Goal: Task Accomplishment & Management: Use online tool/utility

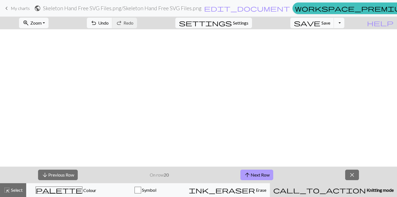
click at [250, 174] on span "arrow_upward" at bounding box center [247, 175] width 7 height 8
click at [260, 176] on button "arrow_upward Next Row" at bounding box center [256, 174] width 33 height 10
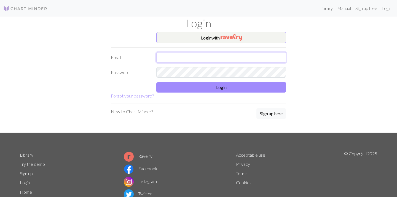
type input "[EMAIL_ADDRESS][DOMAIN_NAME]"
click at [380, 44] on div "Login with Email Password Login Forgot your password? New to Chart Minder? Sign…" at bounding box center [199, 82] width 364 height 100
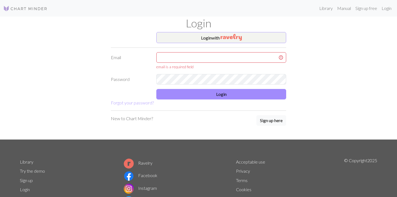
click at [263, 173] on li "Privacy" at bounding box center [250, 170] width 29 height 9
click at [255, 176] on li "Terms" at bounding box center [250, 179] width 29 height 9
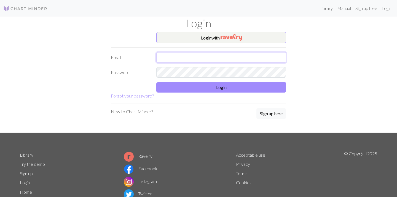
type input "[EMAIL_ADDRESS][DOMAIN_NAME]"
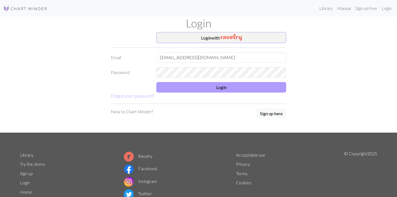
click at [230, 89] on button "Login" at bounding box center [221, 87] width 130 height 10
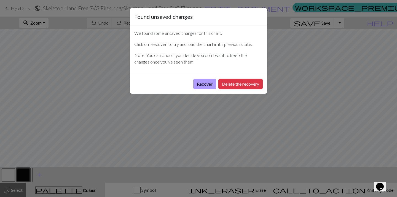
click at [207, 84] on button "Recover" at bounding box center [204, 84] width 23 height 10
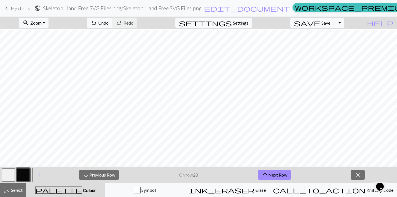
scroll to position [711, 314]
click at [279, 175] on button "arrow_upward Next Row" at bounding box center [274, 174] width 33 height 10
click at [264, 170] on button "arrow_upward Next Row" at bounding box center [274, 174] width 33 height 10
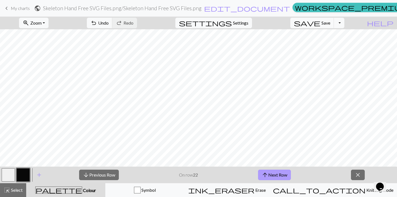
click at [287, 175] on button "arrow_upward Next Row" at bounding box center [274, 174] width 33 height 10
